Goal: Task Accomplishment & Management: Use online tool/utility

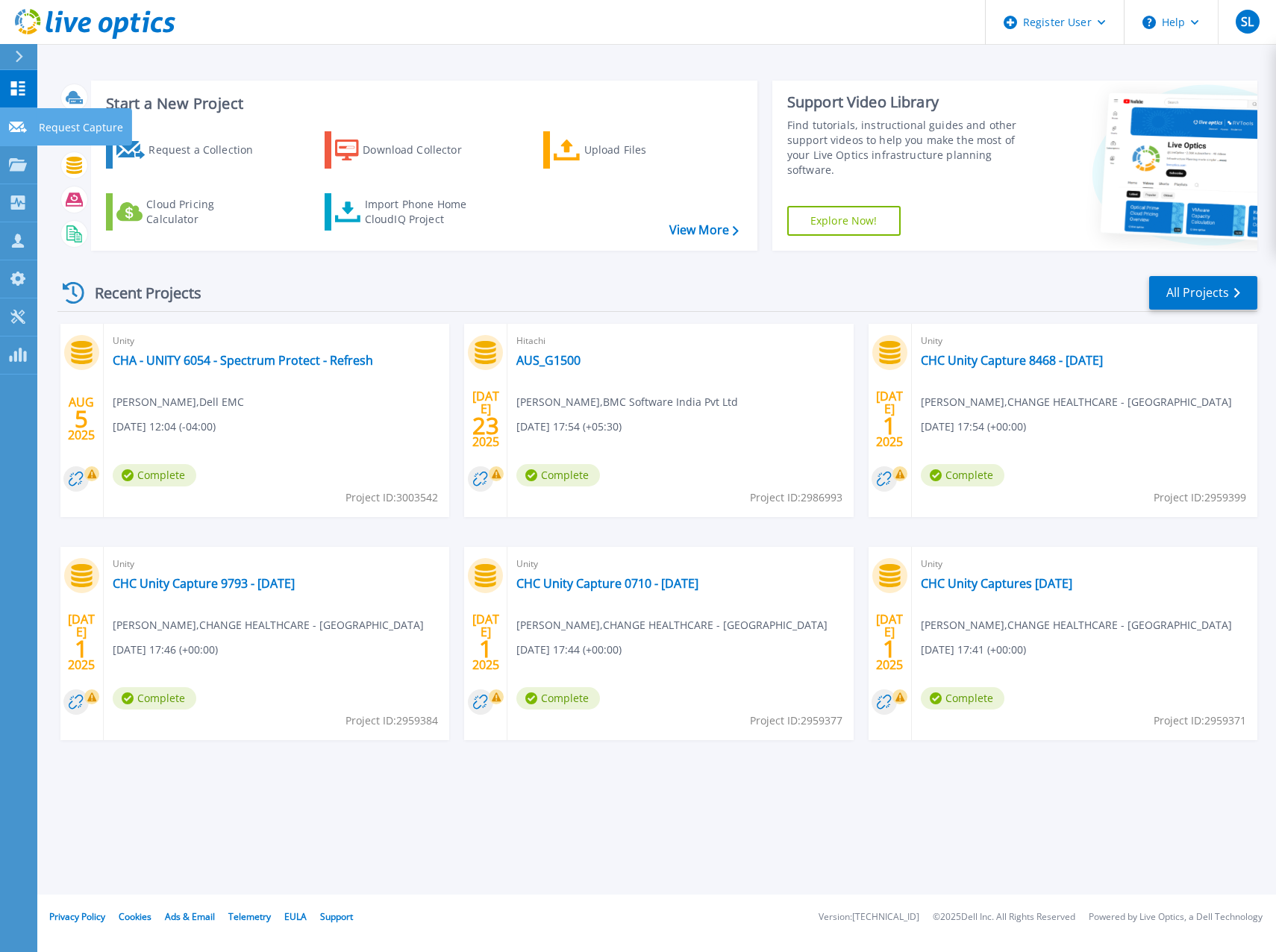
click at [17, 134] on link "Request Capture Request Capture" at bounding box center [18, 127] width 37 height 38
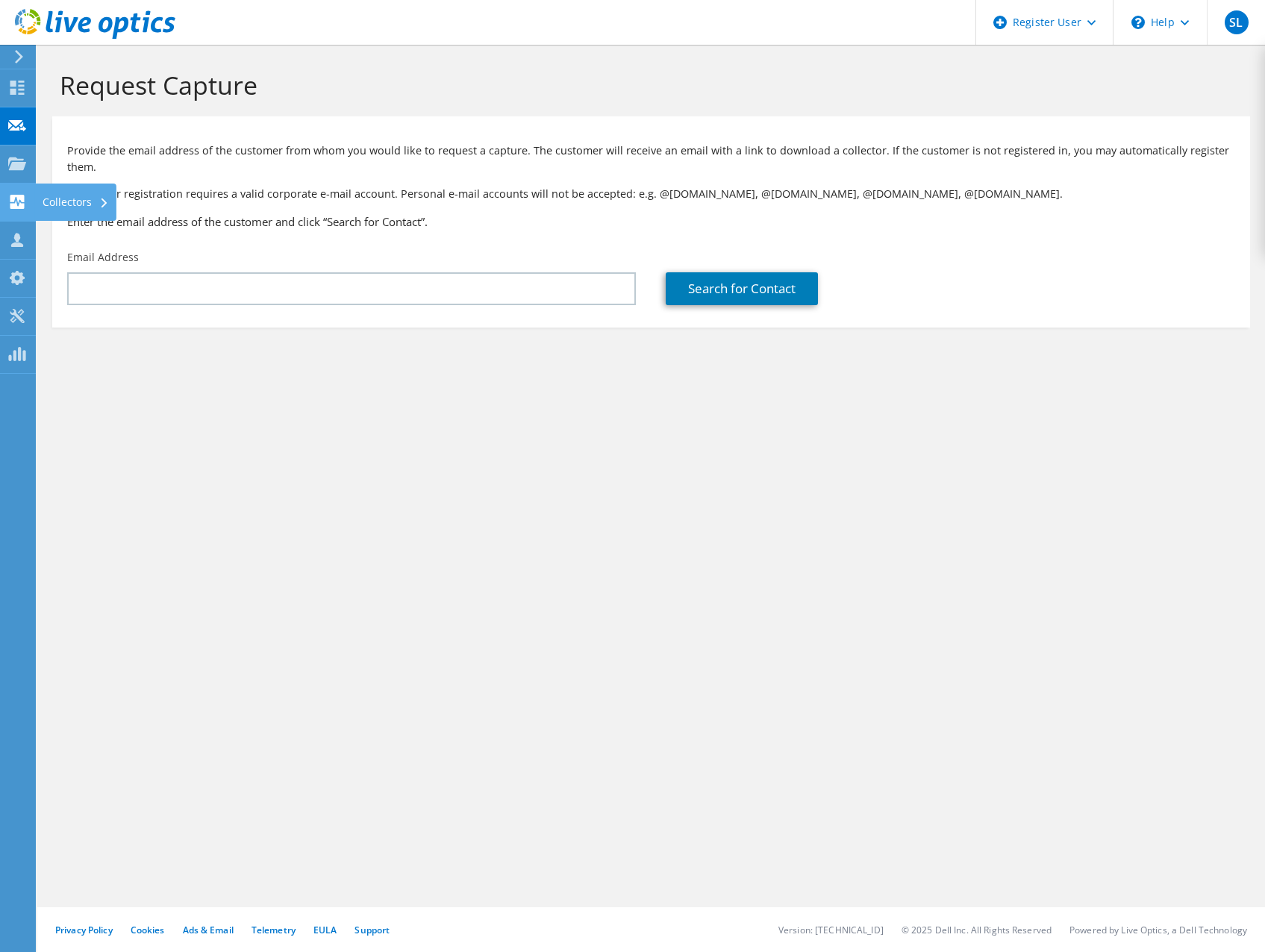
click at [23, 203] on icon at bounding box center [17, 202] width 18 height 14
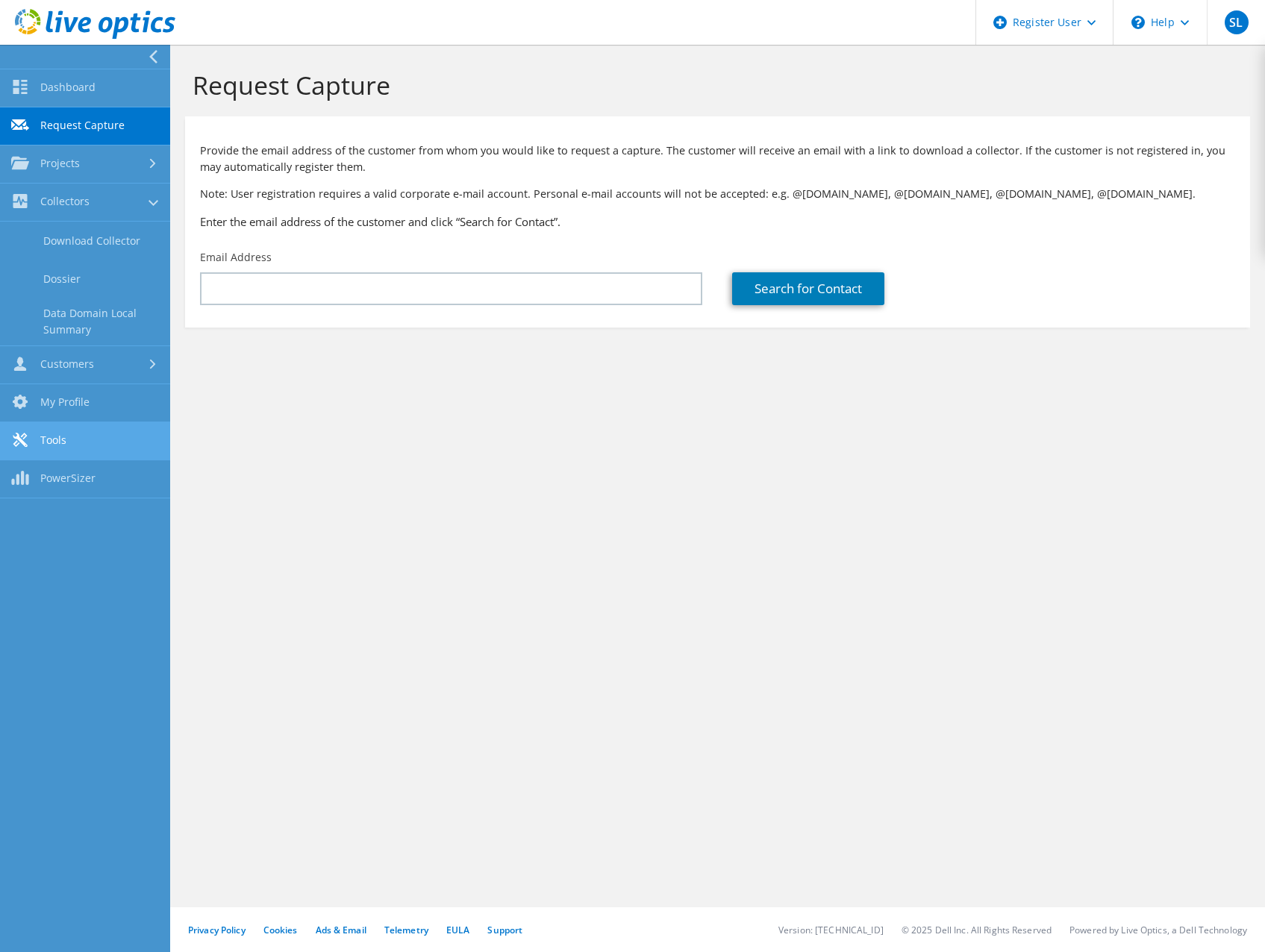
click at [56, 437] on link "Tools" at bounding box center [85, 441] width 170 height 38
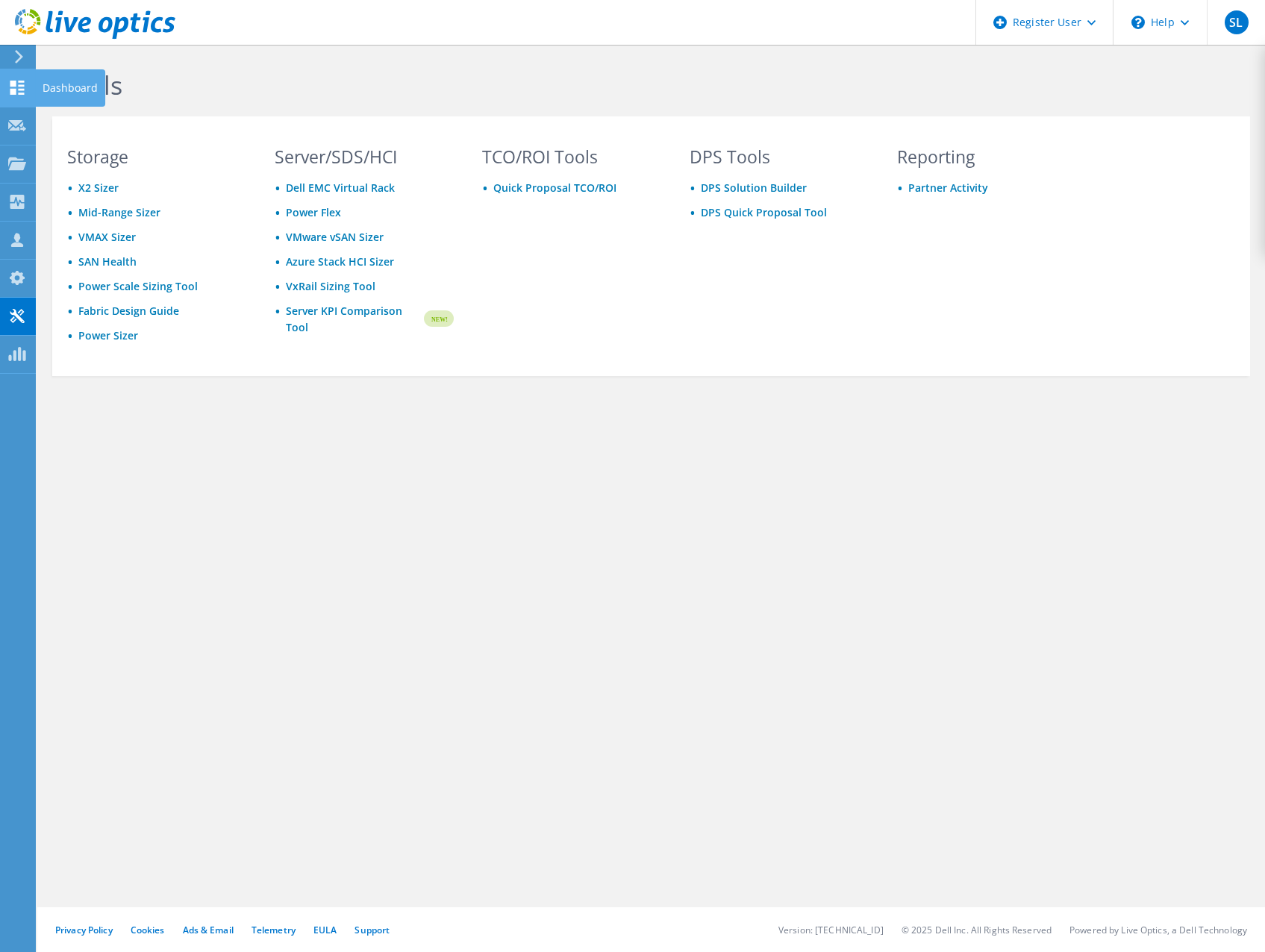
drag, startPoint x: 11, startPoint y: 95, endPoint x: 20, endPoint y: 95, distance: 9.0
click at [11, 95] on div at bounding box center [17, 89] width 18 height 17
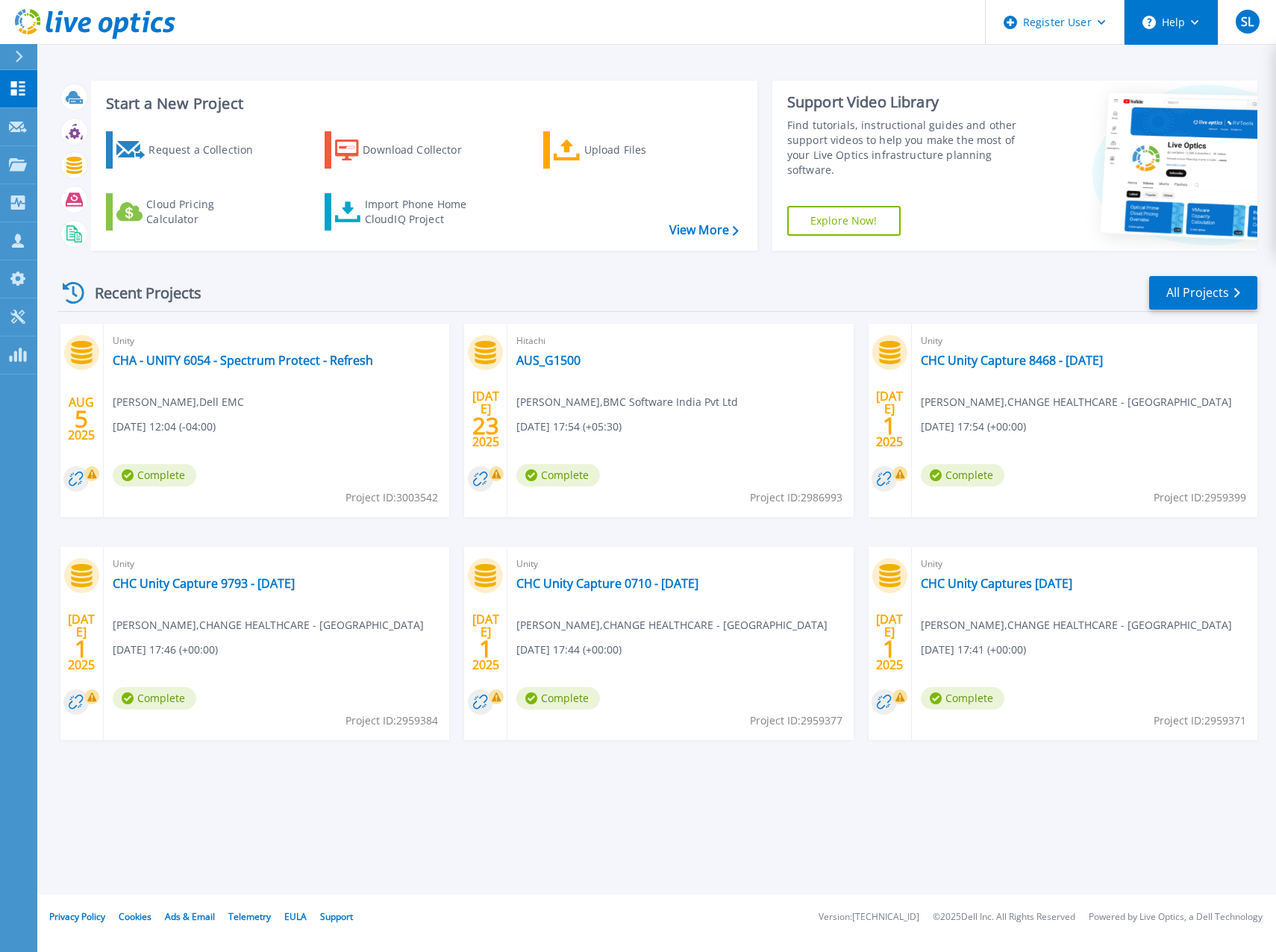
click at [1183, 22] on button "Help" at bounding box center [1171, 22] width 93 height 45
click at [1194, 64] on link "Explore Helpful Articles" at bounding box center [1208, 64] width 166 height 37
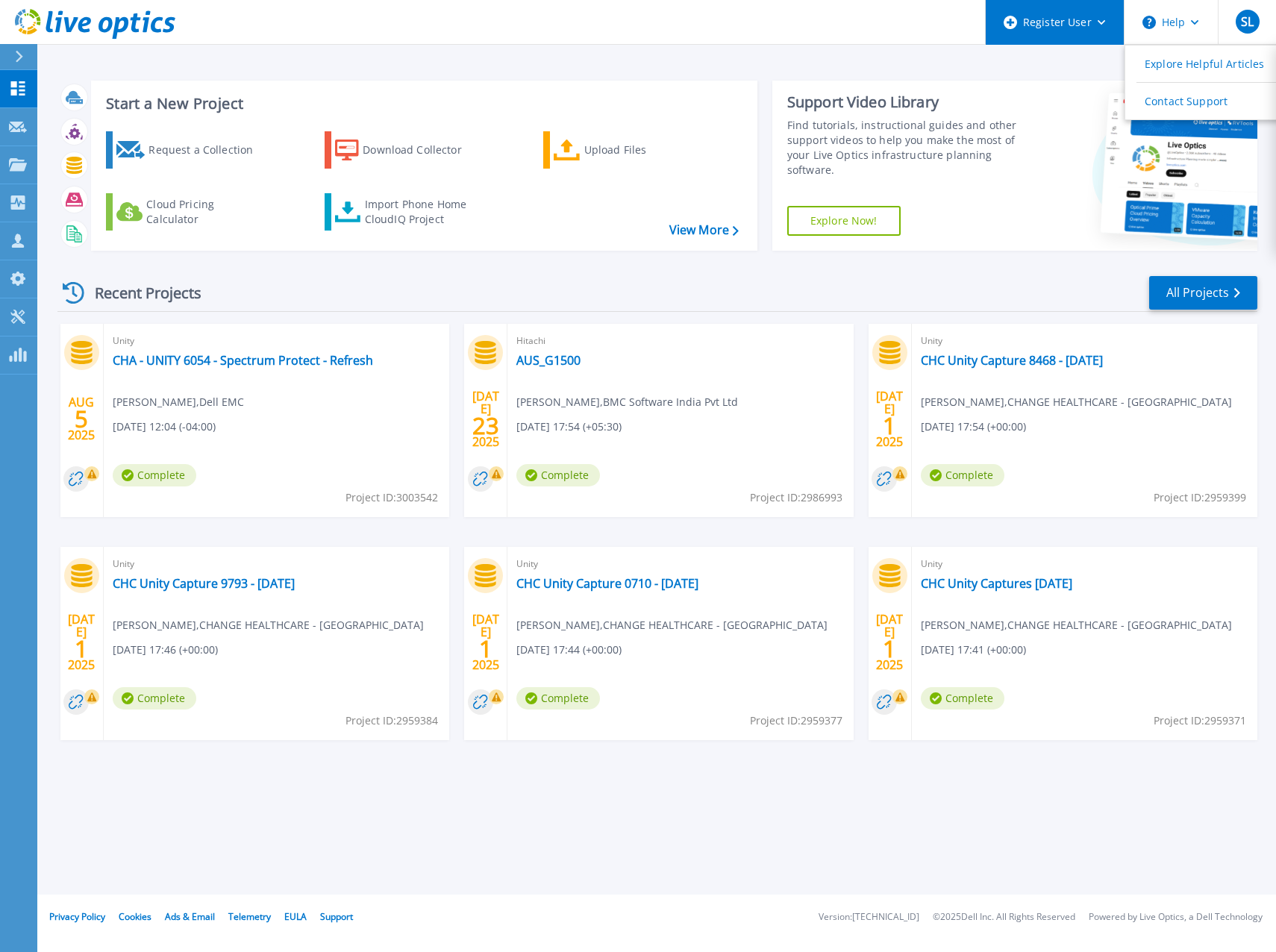
click at [1095, 18] on div "Register User" at bounding box center [1054, 22] width 138 height 45
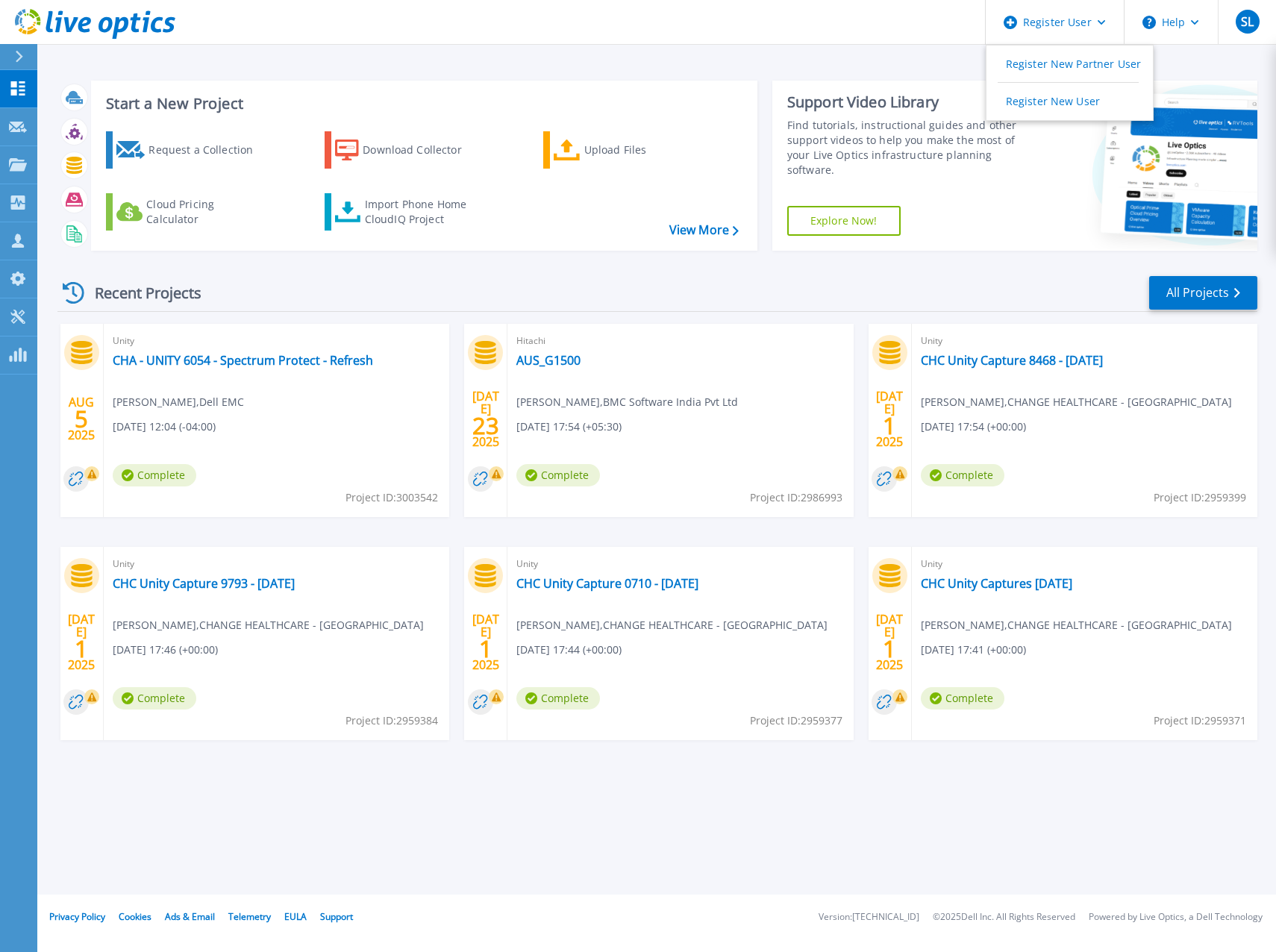
click at [792, 15] on header "Register User Register New Partner User Register New User Help SL Dell User Sam…" at bounding box center [638, 22] width 1276 height 45
click at [1146, 23] on circle at bounding box center [1148, 22] width 13 height 13
click at [687, 228] on link "View More" at bounding box center [704, 230] width 70 height 14
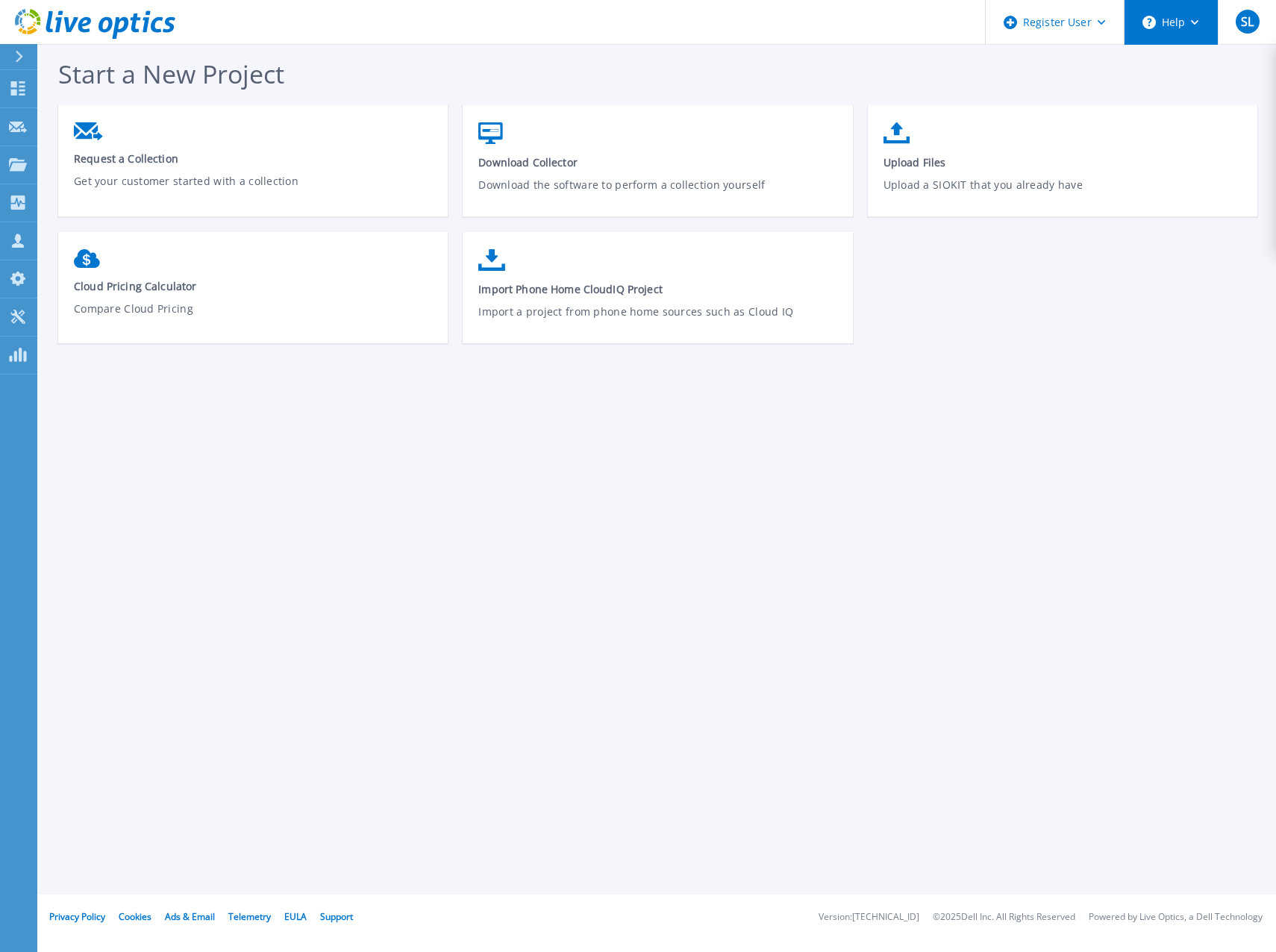
click at [1140, 25] on button "Help" at bounding box center [1171, 22] width 93 height 45
click at [1163, 65] on link "Explore Helpful Articles" at bounding box center [1208, 64] width 166 height 37
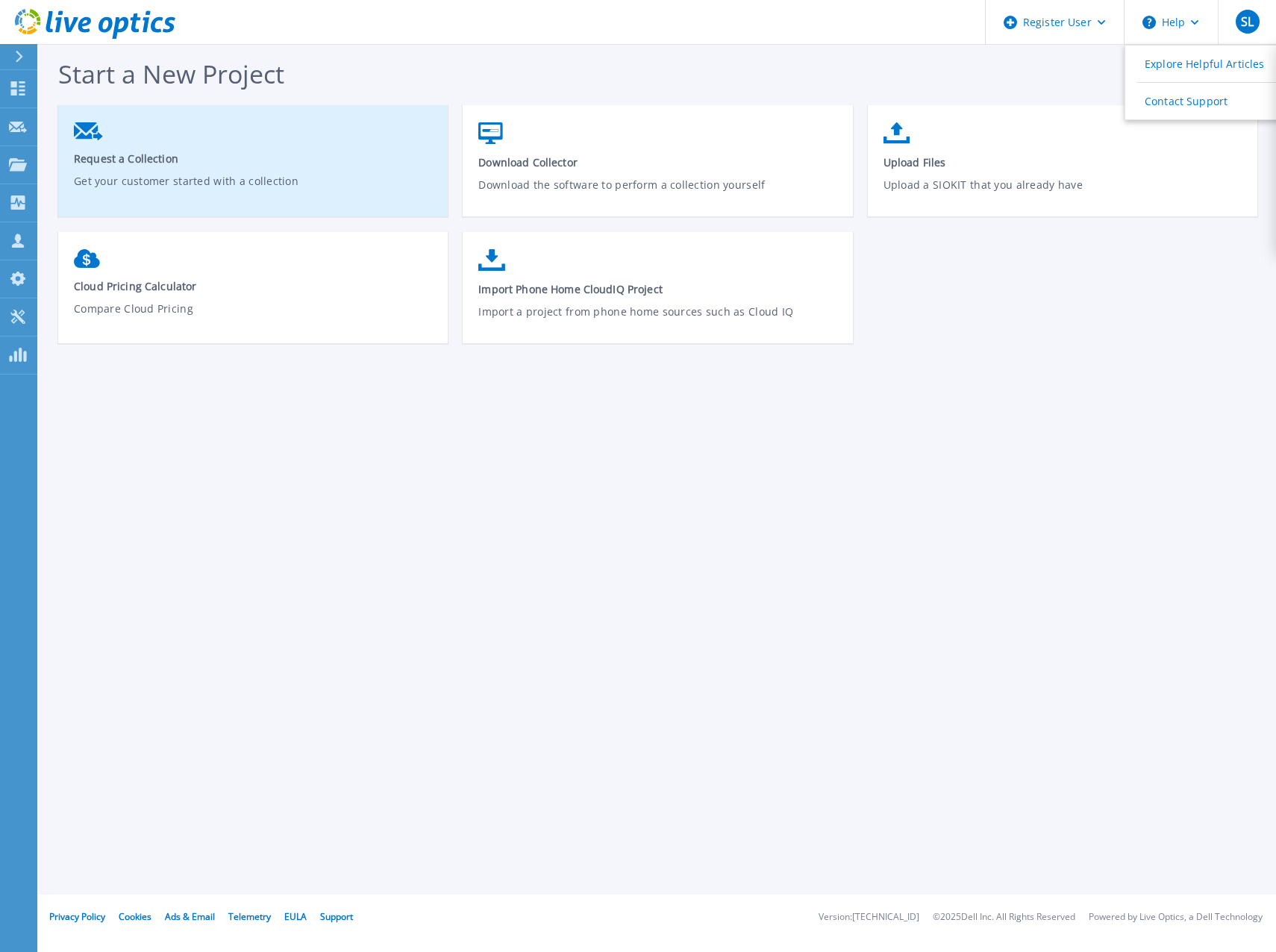
click at [159, 155] on span "Request a Collection" at bounding box center [254, 159] width 359 height 14
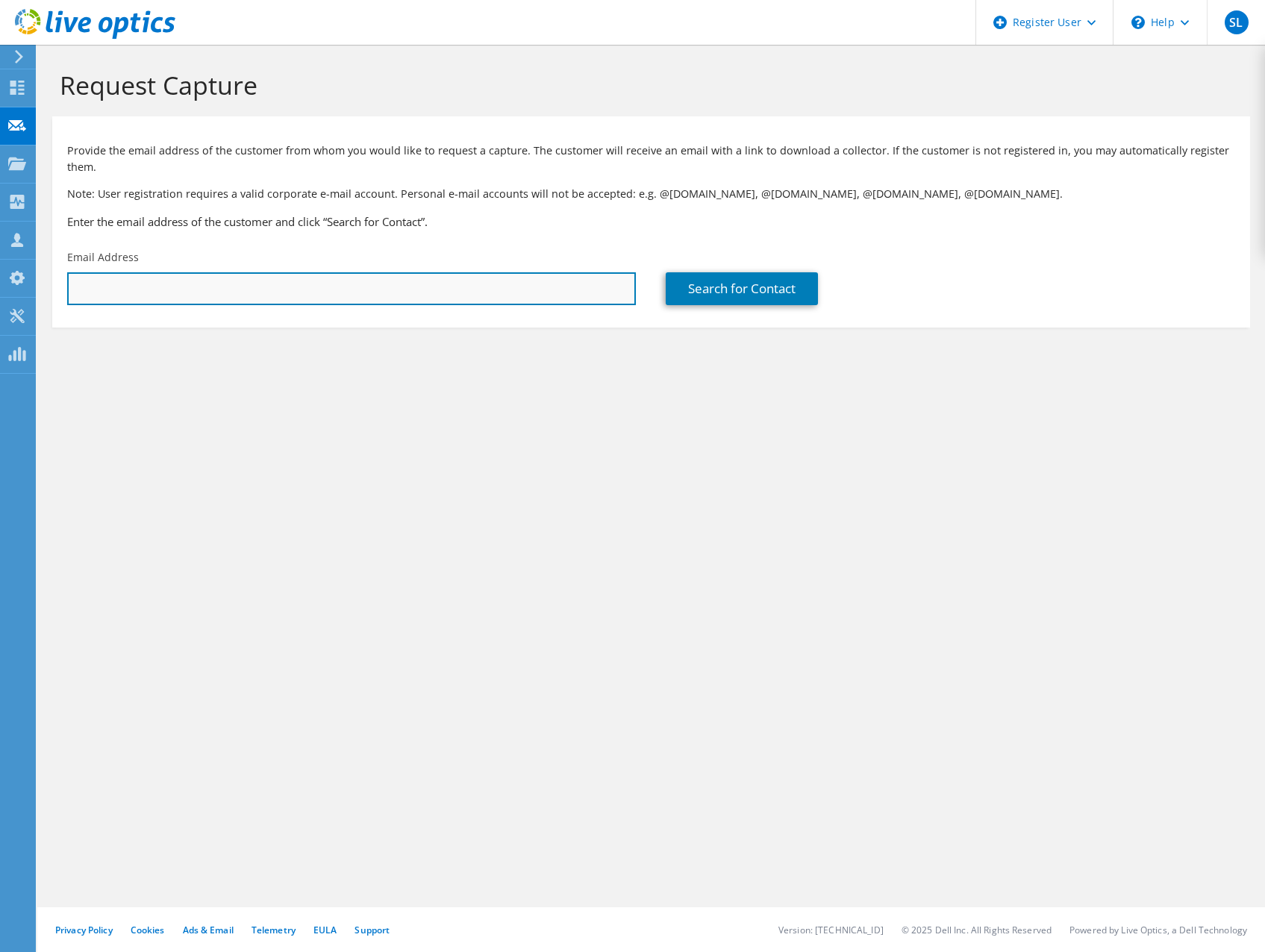
click at [263, 287] on input "text" at bounding box center [351, 288] width 569 height 33
type input "slantto@yahoo.com"
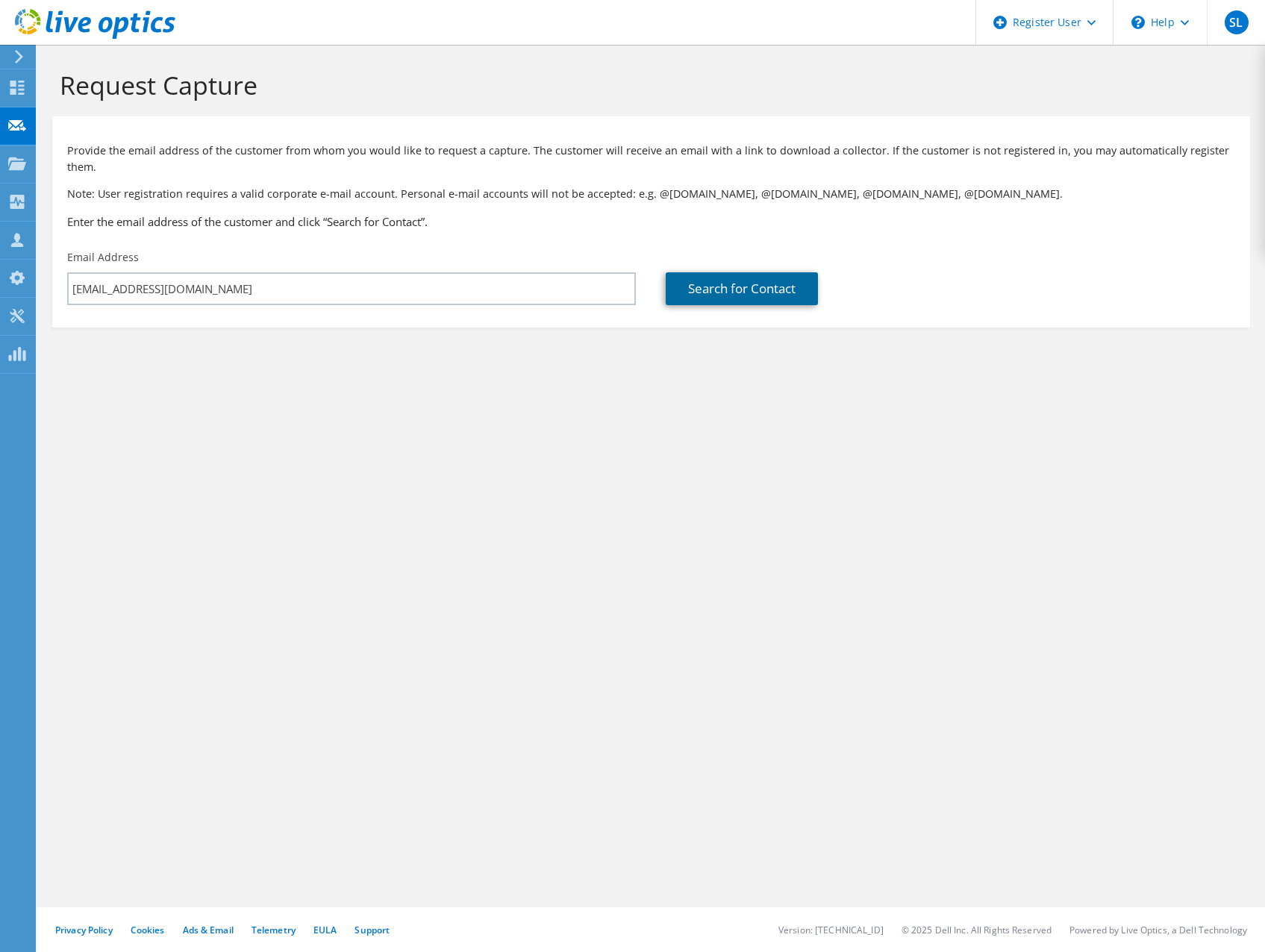
click at [702, 291] on link "Search for Contact" at bounding box center [742, 288] width 152 height 33
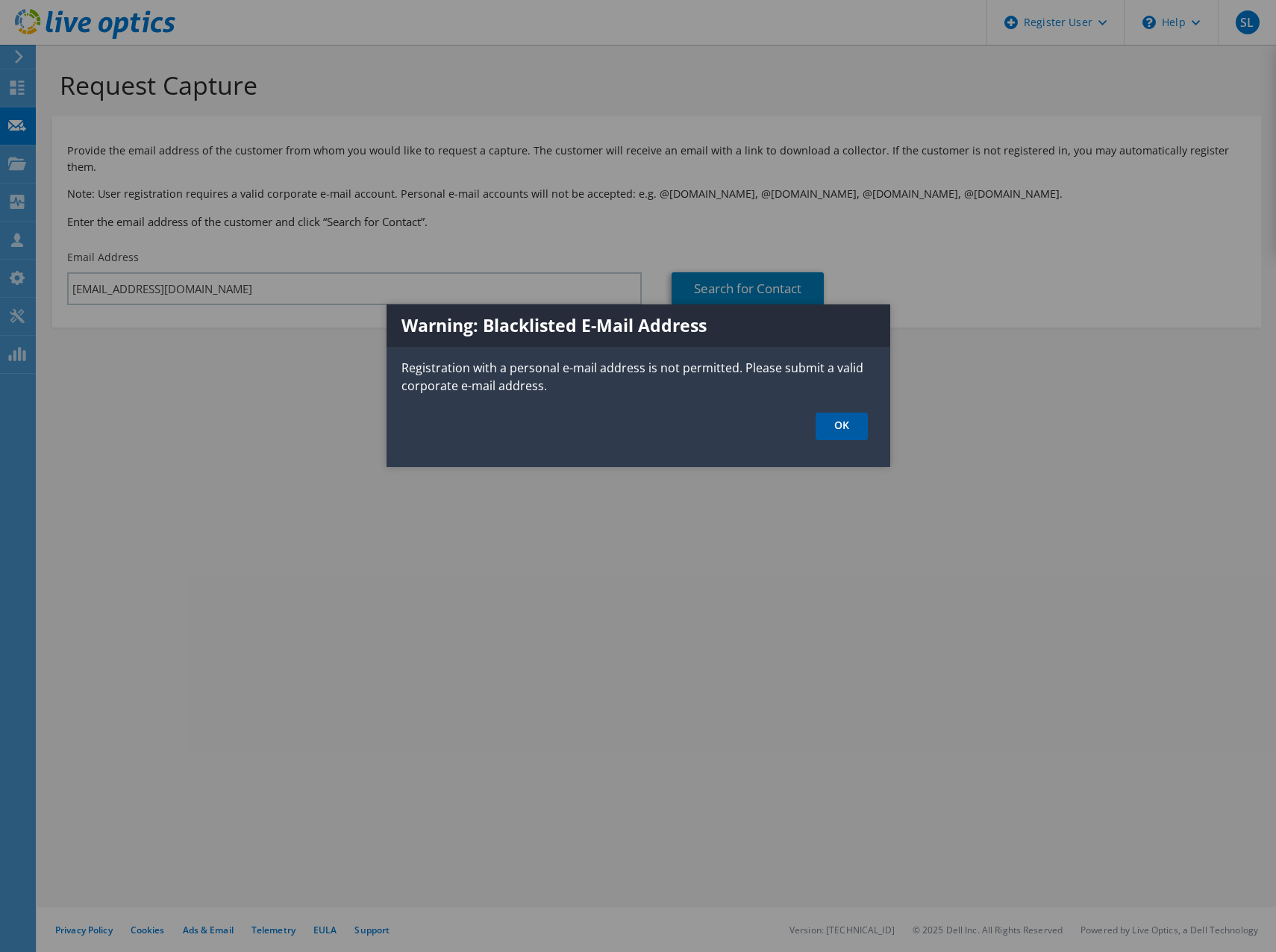
click at [843, 432] on link "OK" at bounding box center [841, 426] width 52 height 27
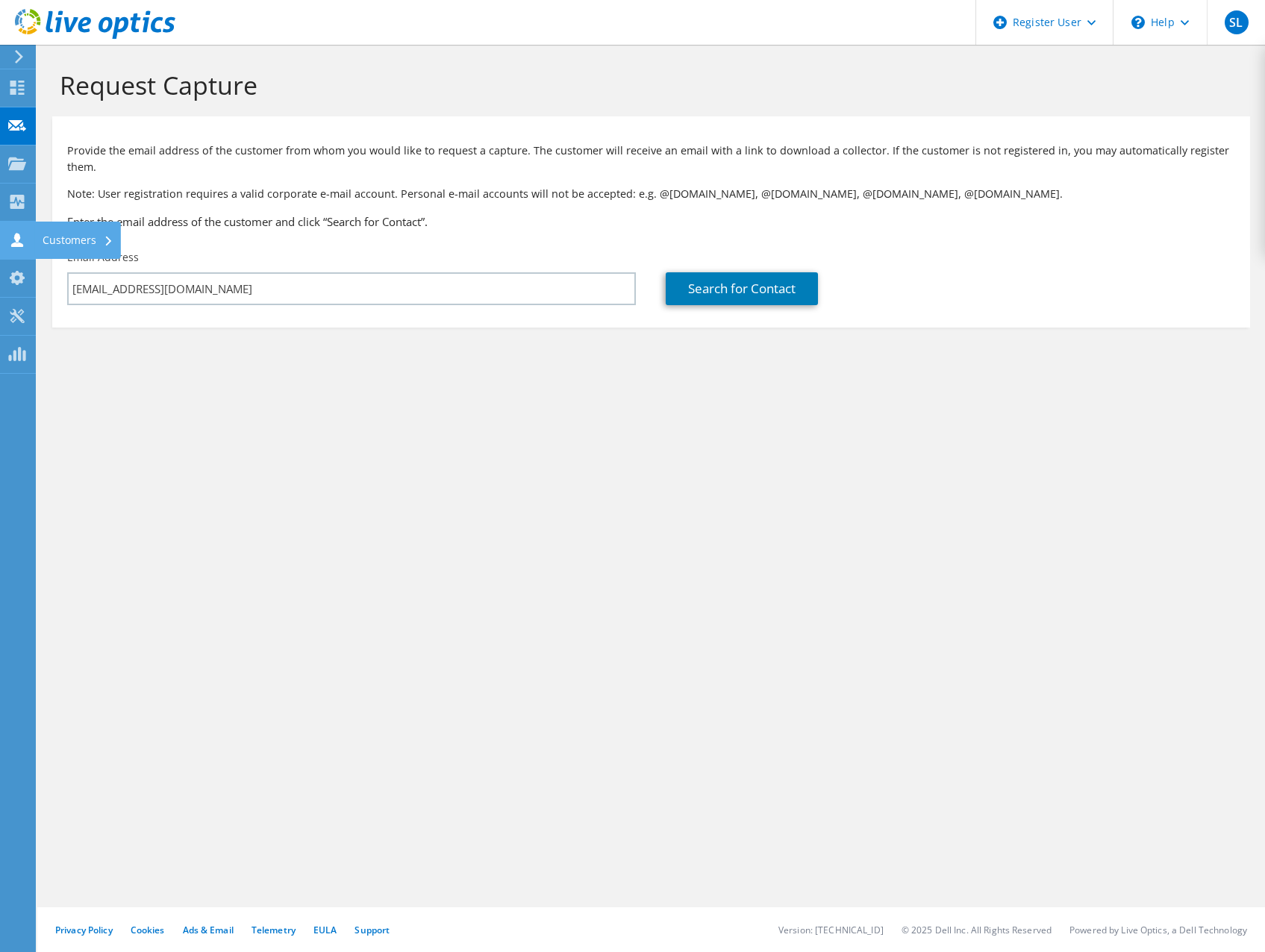
click at [24, 244] on icon at bounding box center [17, 240] width 18 height 14
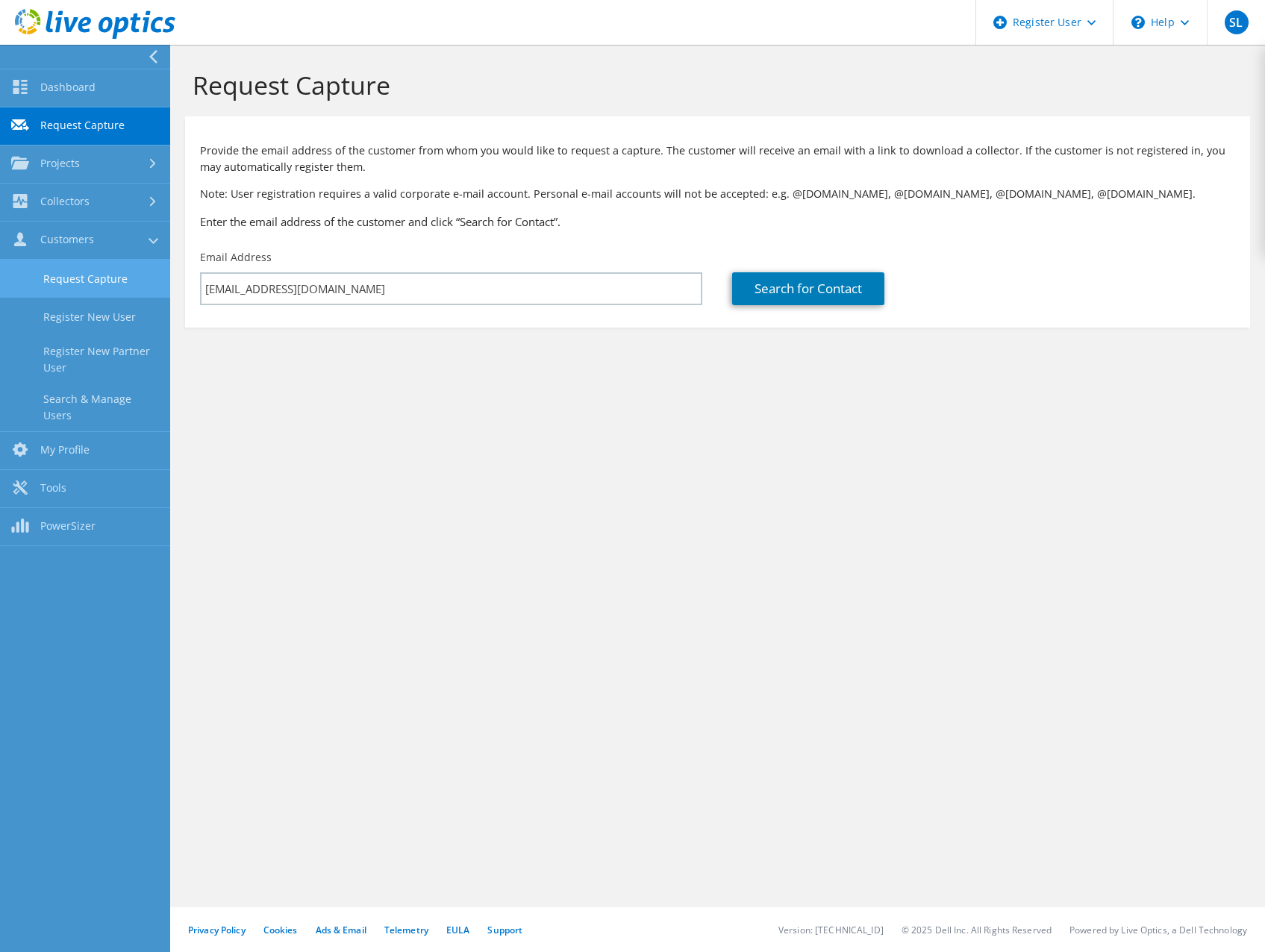
click at [48, 272] on link "Request Capture" at bounding box center [85, 278] width 170 height 38
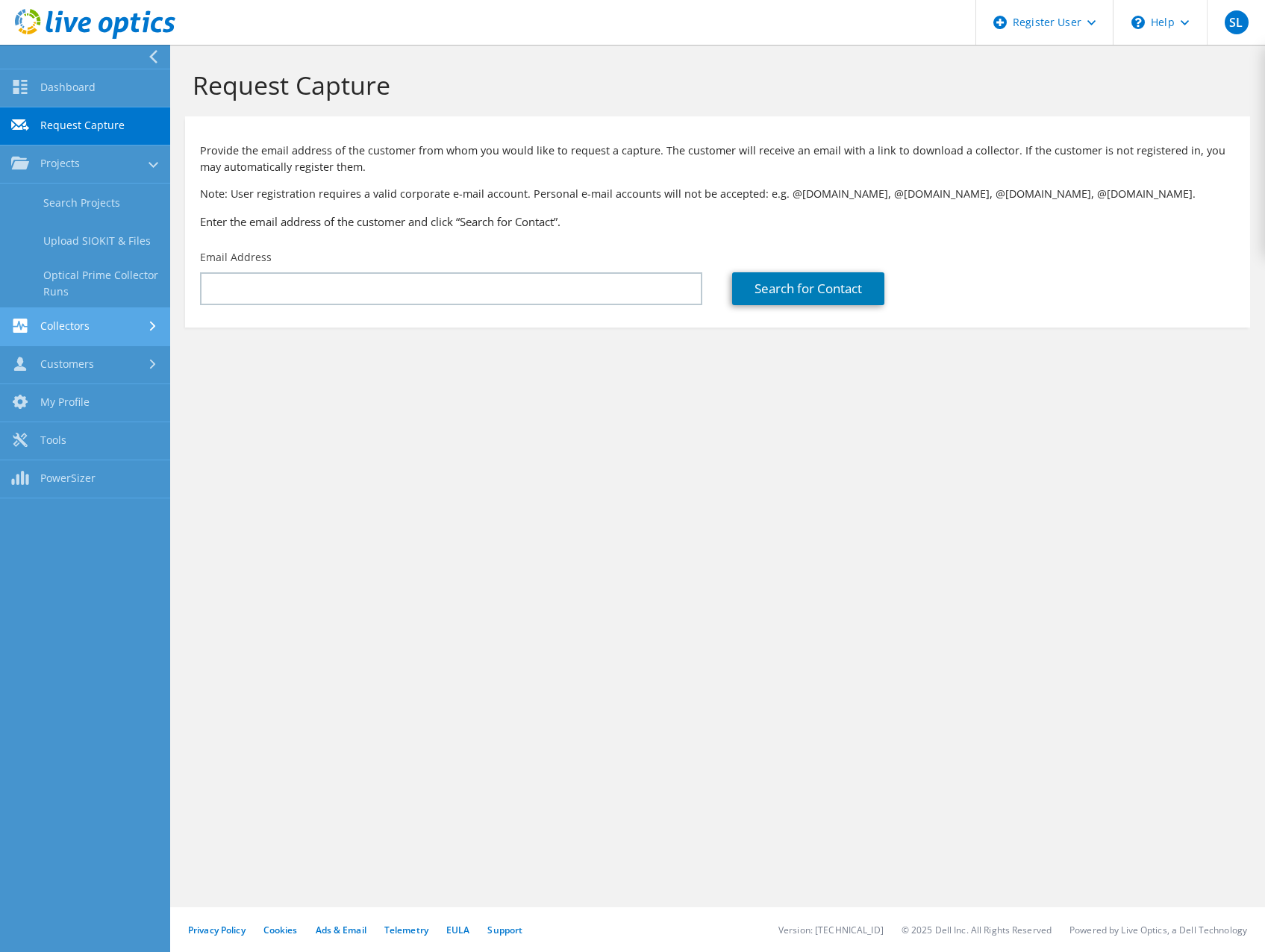
click at [79, 329] on link "Collectors" at bounding box center [85, 327] width 170 height 38
click at [81, 239] on link "Download Collector" at bounding box center [85, 240] width 170 height 38
